Goal: Task Accomplishment & Management: Complete application form

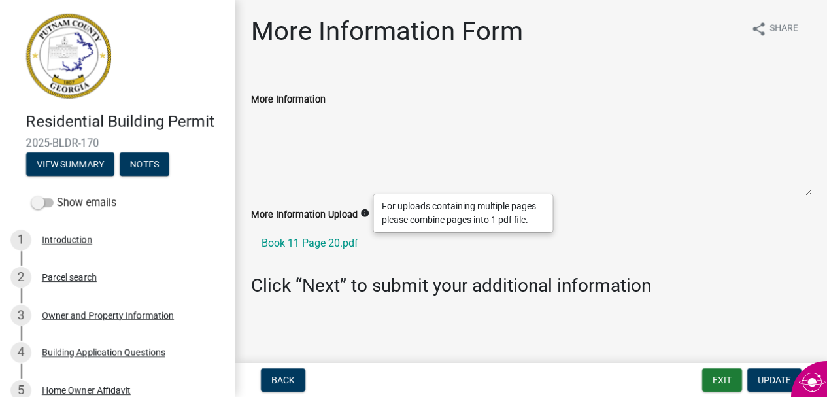
click at [303, 99] on label "More Information" at bounding box center [288, 99] width 75 height 9
click at [303, 107] on textarea "More Information" at bounding box center [531, 151] width 560 height 89
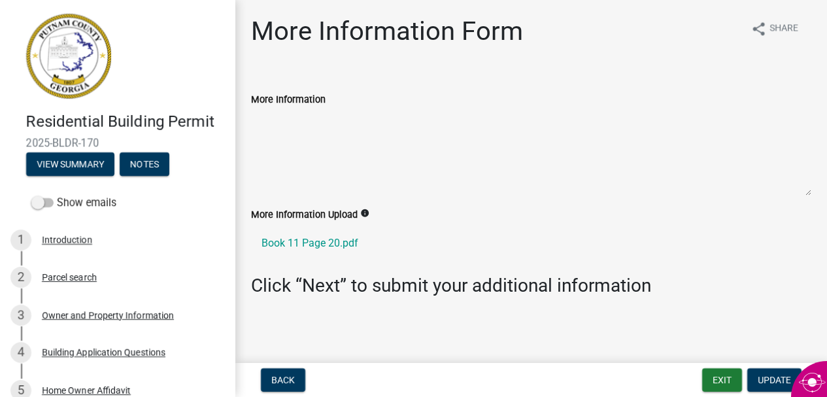
click at [311, 121] on textarea "More Information" at bounding box center [531, 151] width 560 height 89
click at [305, 153] on textarea "More Information" at bounding box center [531, 151] width 560 height 89
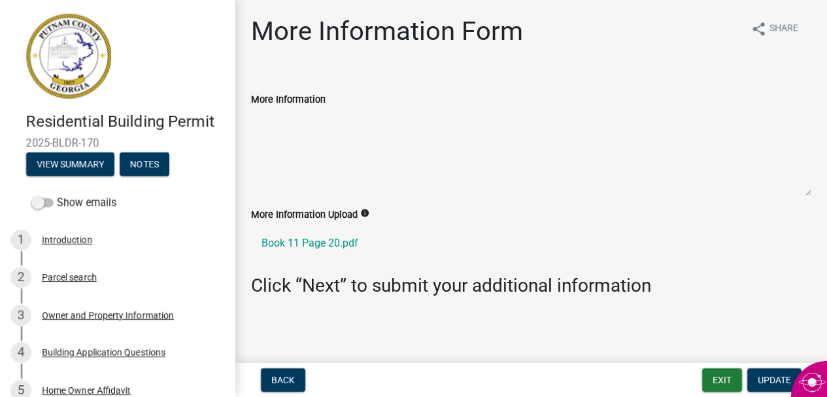
click at [305, 165] on textarea "More Information" at bounding box center [531, 151] width 560 height 89
click at [688, 119] on textarea "More Information" at bounding box center [531, 151] width 560 height 89
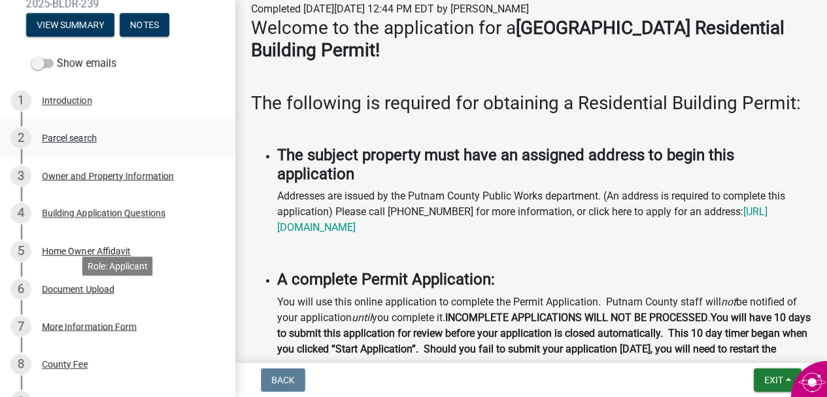
scroll to position [171, 0]
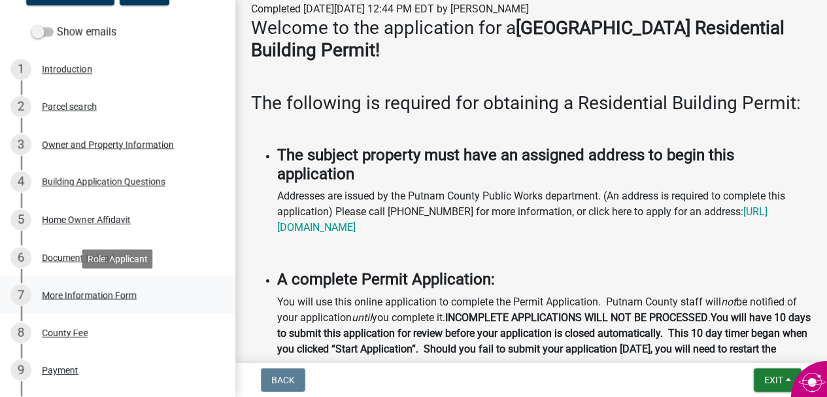
click at [118, 294] on div "More Information Form" at bounding box center [89, 294] width 95 height 9
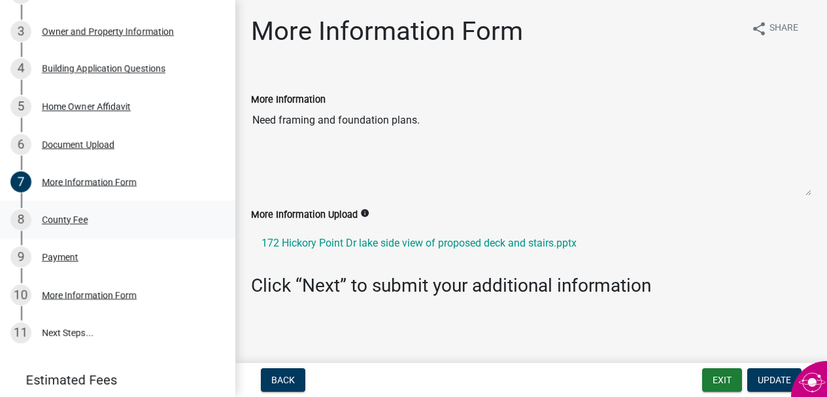
scroll to position [284, 0]
click at [127, 293] on div "More Information Form" at bounding box center [89, 294] width 95 height 9
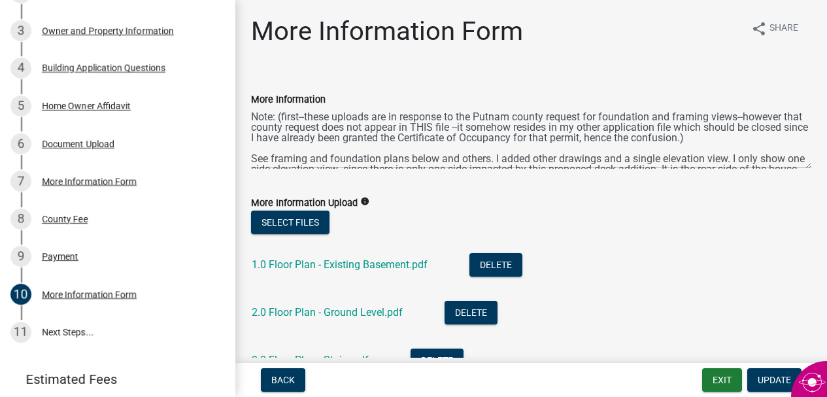
scroll to position [16, 0]
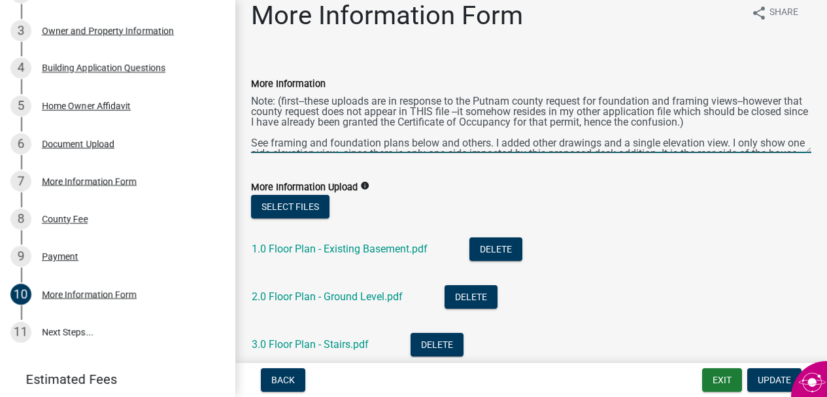
click at [518, 141] on textarea "Note: (first--these uploads are in response to the Putnam county request for fo…" at bounding box center [531, 122] width 560 height 61
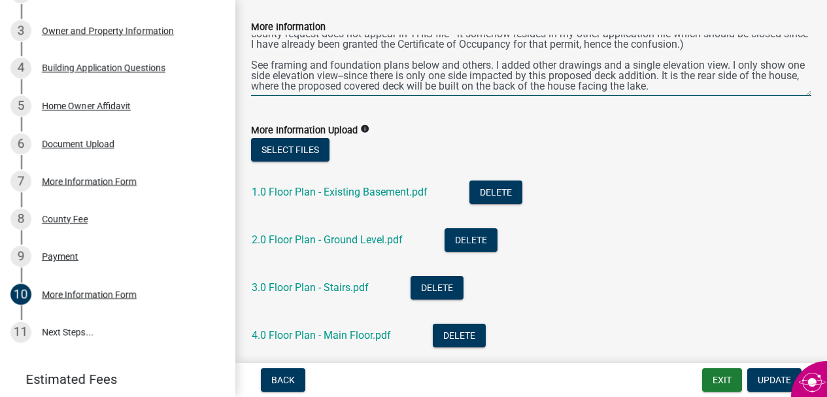
scroll to position [0, 0]
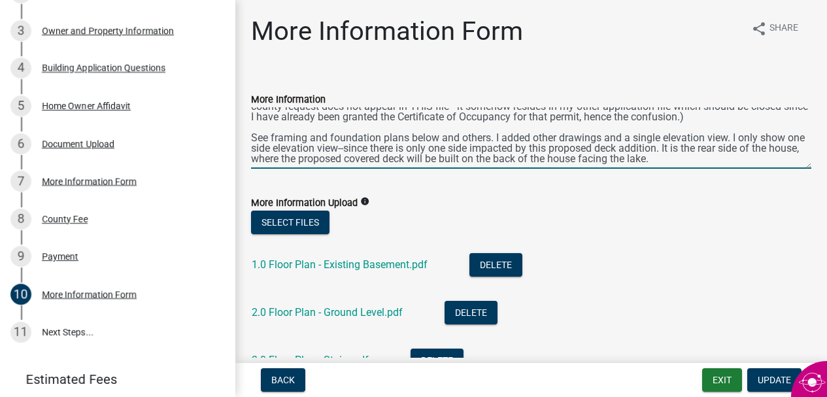
click at [679, 156] on textarea "Note: (first--these uploads are in response to the Putnam county request for fo…" at bounding box center [531, 137] width 560 height 61
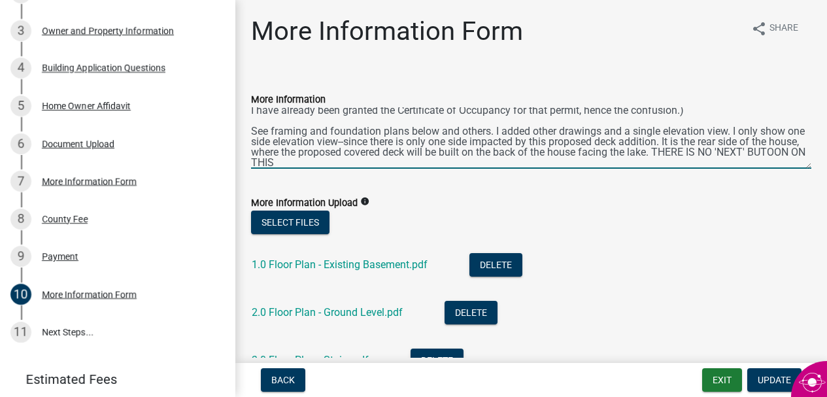
click at [775, 152] on textarea "Note: (first--these uploads are in response to the Putnam county request for fo…" at bounding box center [531, 137] width 560 height 61
click at [276, 163] on textarea "Note: (first--these uploads are in response to the Putnam county request for fo…" at bounding box center [531, 137] width 560 height 61
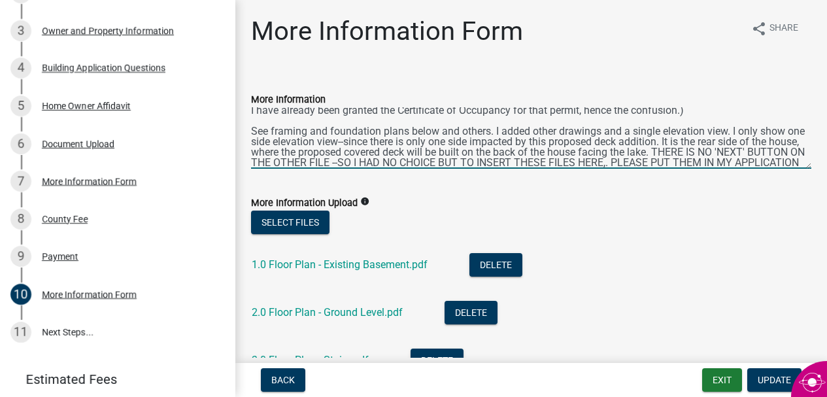
scroll to position [38, 0]
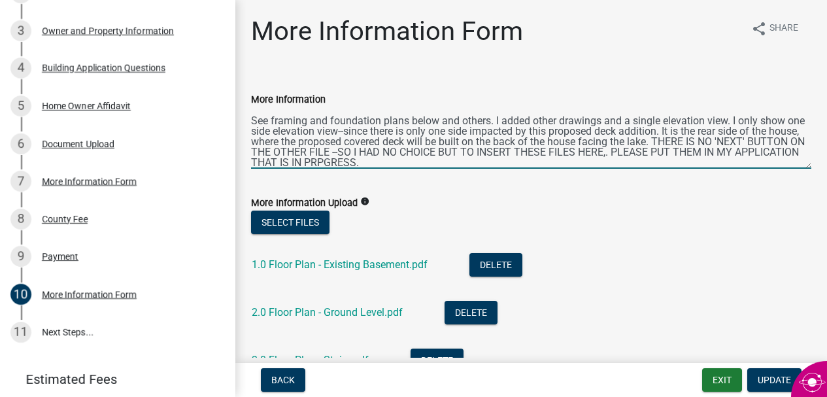
click at [608, 156] on textarea "Note: (first--these uploads are in response to the Putnam county request for fo…" at bounding box center [531, 137] width 560 height 61
click at [322, 161] on textarea "Note: (first--these uploads are in response to the Putnam county request for fo…" at bounding box center [531, 137] width 560 height 61
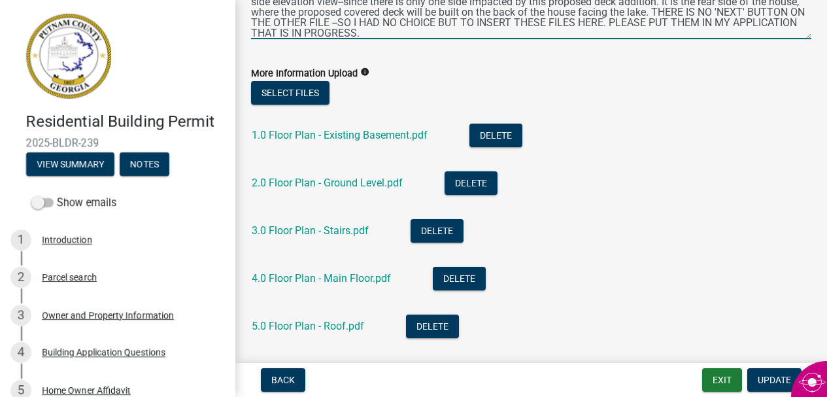
scroll to position [0, 0]
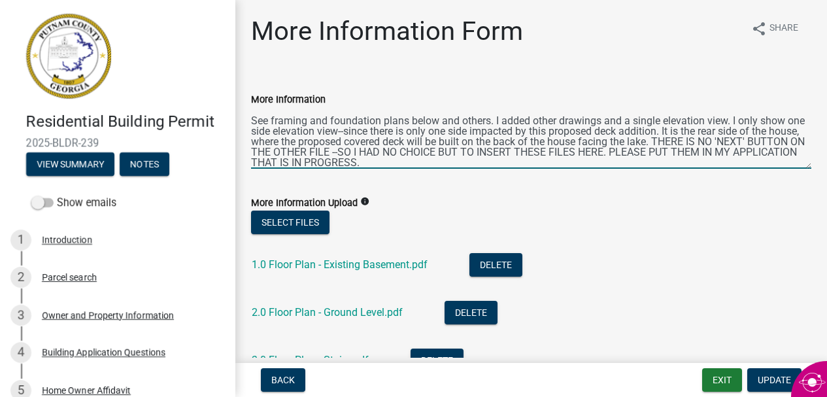
click at [380, 164] on textarea "Note: (first--these uploads are in response to the Putnam county request for fo…" at bounding box center [531, 137] width 560 height 61
click at [334, 150] on textarea "Note: (first--these uploads are in response to the Putnam county request for fo…" at bounding box center [531, 137] width 560 height 61
click at [331, 149] on textarea "Note: (first--these uploads are in response to the Putnam county request for fo…" at bounding box center [531, 137] width 560 height 61
drag, startPoint x: 446, startPoint y: 149, endPoint x: 436, endPoint y: 151, distance: 10.6
click at [436, 152] on textarea "Note: (first--these uploads are in response to the Putnam county request for fo…" at bounding box center [531, 137] width 560 height 61
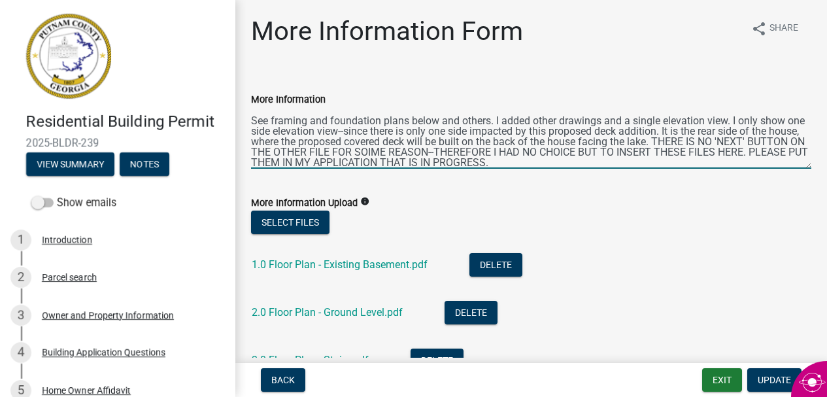
drag, startPoint x: 716, startPoint y: 154, endPoint x: 688, endPoint y: 158, distance: 28.3
click at [688, 158] on textarea "Note: (first--these uploads are in response to the Putnam county request for fo…" at bounding box center [531, 137] width 560 height 61
click at [252, 118] on textarea "Note: (first--these uploads are in response to the Putnam county request for fo…" at bounding box center [531, 137] width 560 height 61
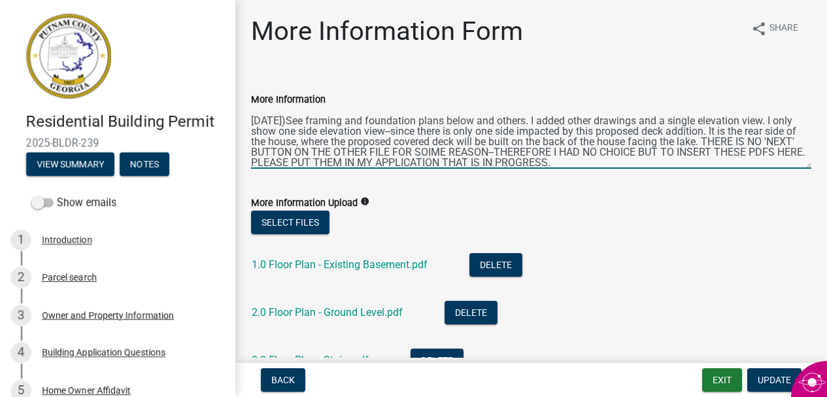
click at [253, 122] on textarea "Note: (first--these uploads are in response to the Putnam county request for fo…" at bounding box center [531, 137] width 560 height 61
click at [320, 119] on textarea "Note: (first--these uploads are in response to the Putnam county request for fo…" at bounding box center [531, 137] width 560 height 61
type textarea "Note: (first--these uploads are in response to the Putnam county request for fo…"
